Goal: Book appointment/travel/reservation

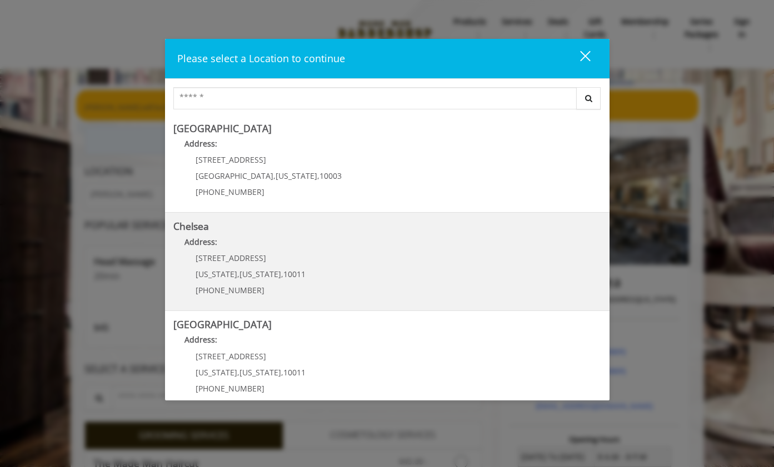
click at [308, 252] on p "Address:" at bounding box center [387, 245] width 428 height 18
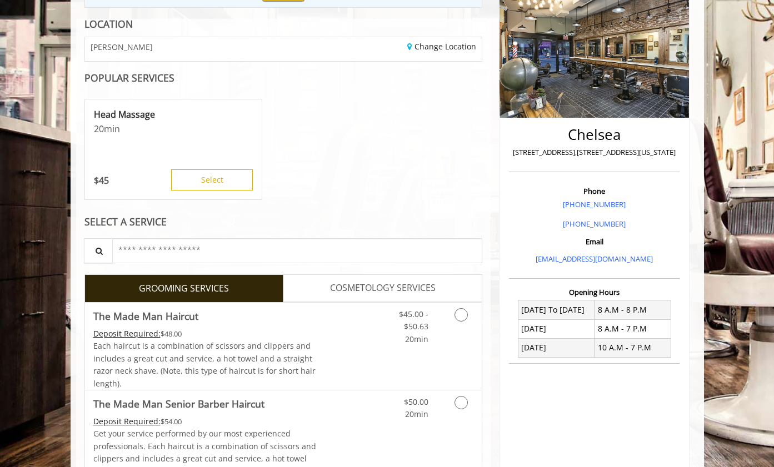
scroll to position [167, 0]
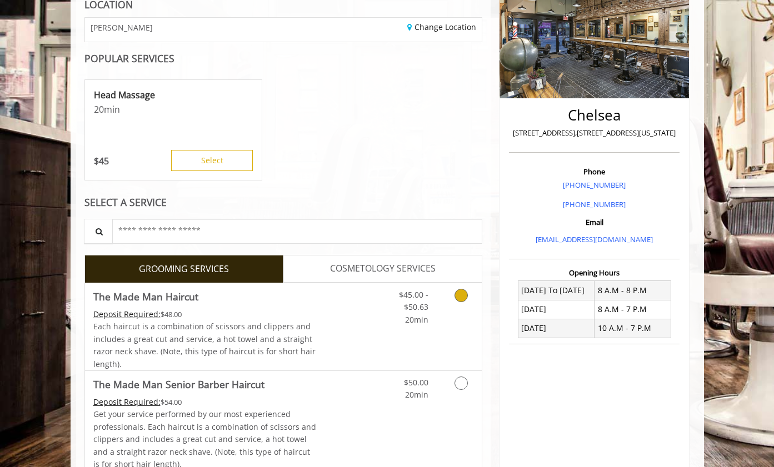
click at [460, 294] on icon "Grooming services" at bounding box center [461, 295] width 13 height 13
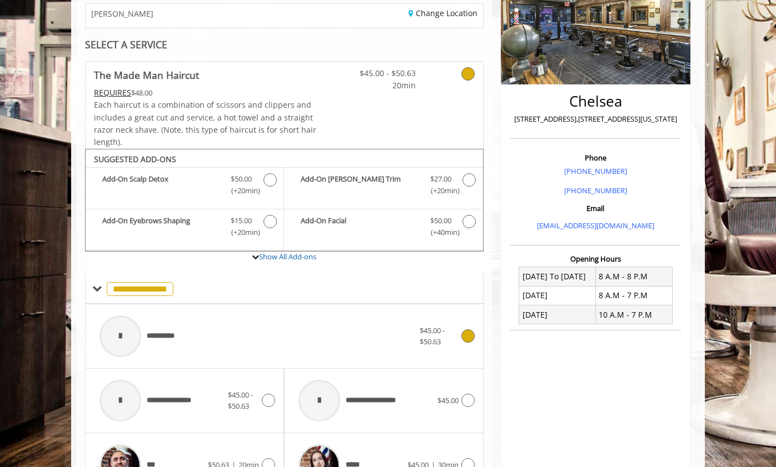
scroll to position [8, 0]
